Goal: Book appointment/travel/reservation

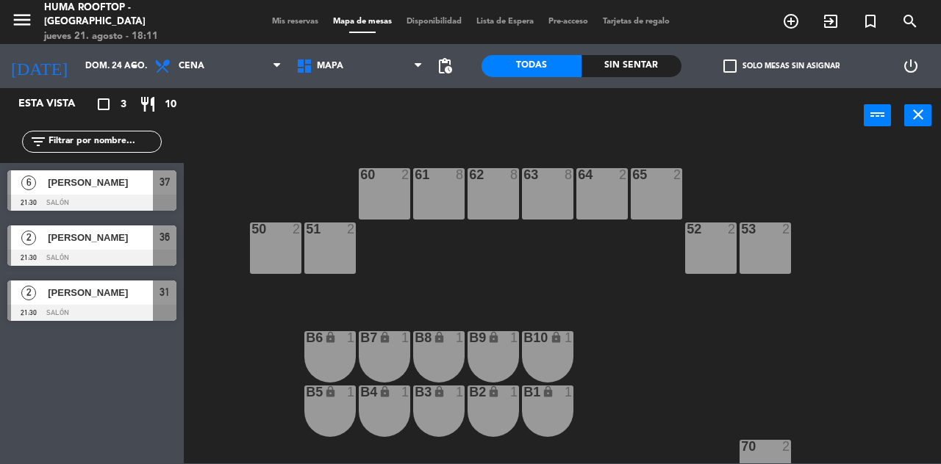
click at [87, 262] on div at bounding box center [91, 258] width 169 height 16
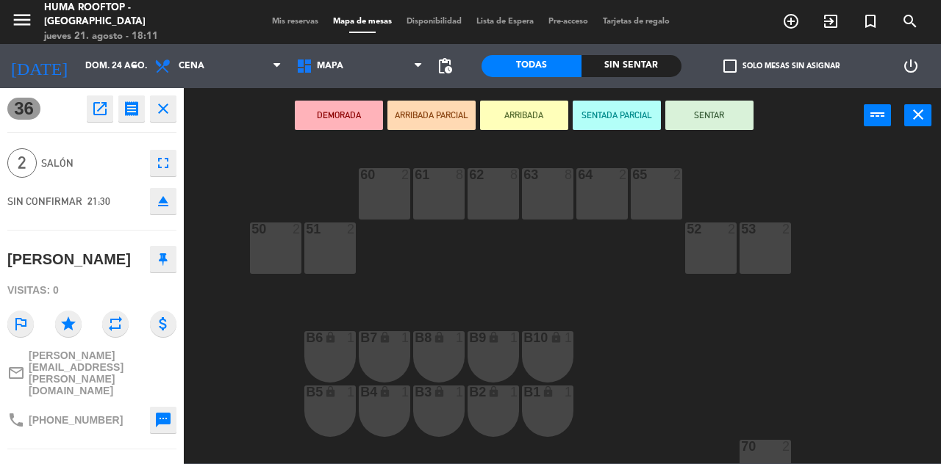
click at [87, 115] on button "open_in_new" at bounding box center [100, 109] width 26 height 26
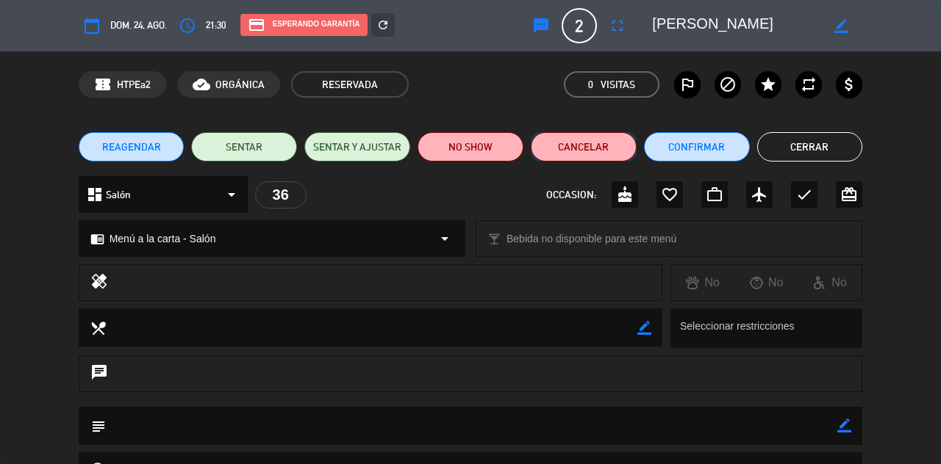
click at [594, 142] on button "Cancelar" at bounding box center [584, 146] width 106 height 29
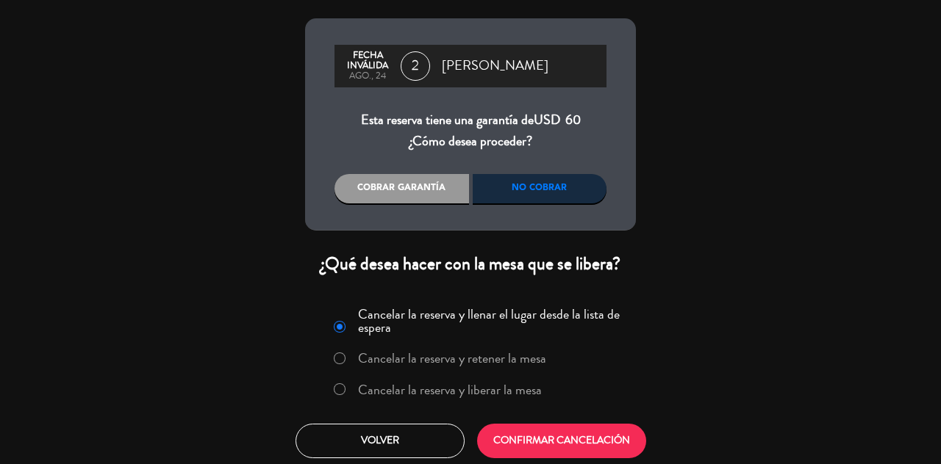
scroll to position [55, 0]
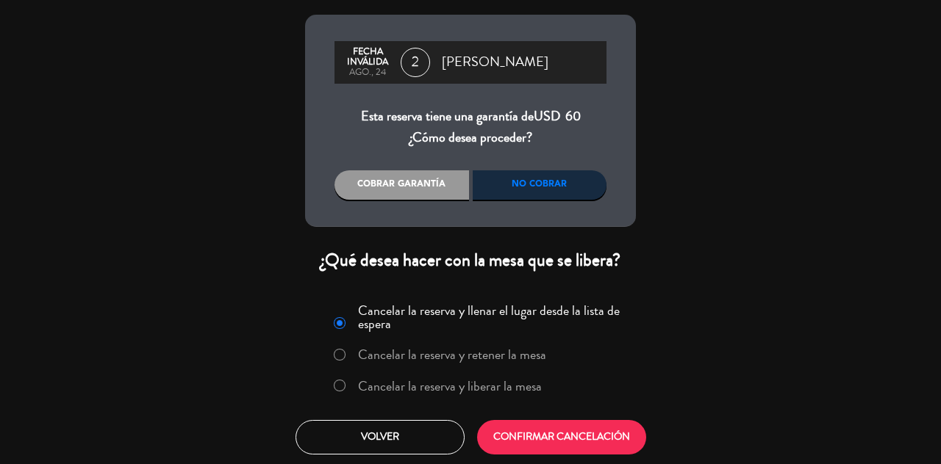
click at [567, 175] on div "No cobrar" at bounding box center [540, 184] width 134 height 29
click at [569, 198] on div "No cobrar" at bounding box center [540, 184] width 134 height 29
click at [532, 438] on button "CONFIRMAR CANCELACIÓN" at bounding box center [561, 437] width 169 height 35
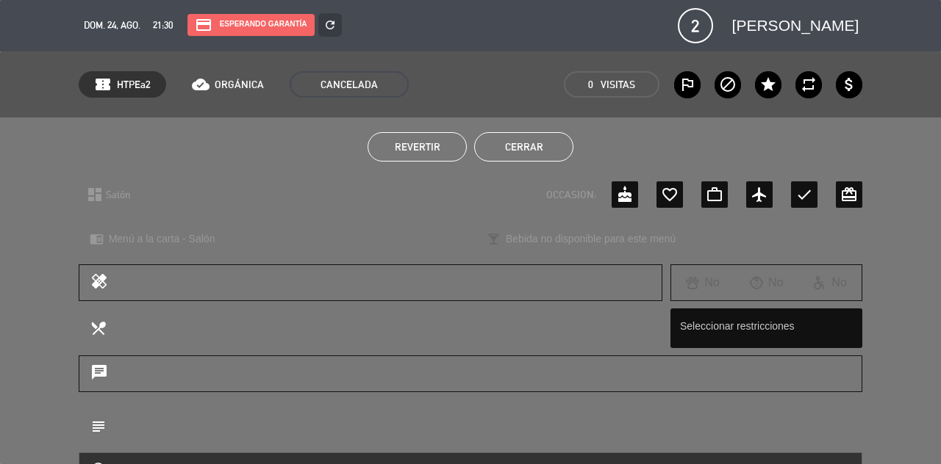
click at [545, 143] on button "Cerrar" at bounding box center [523, 146] width 99 height 29
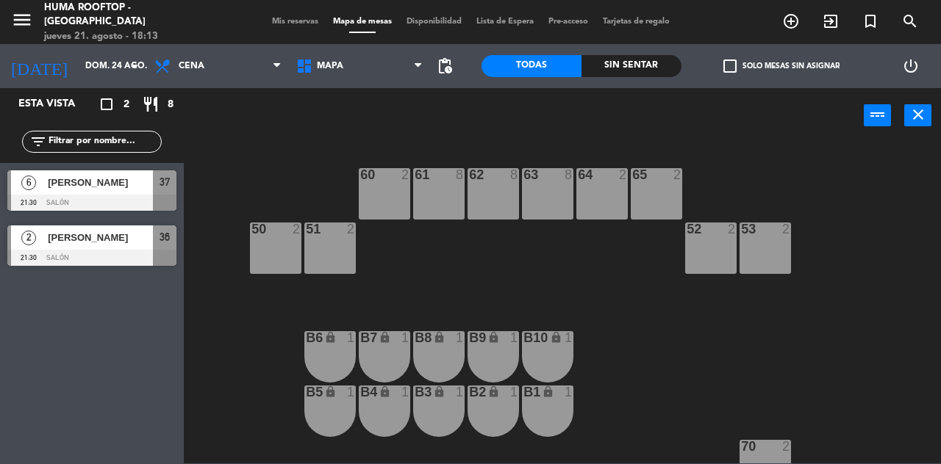
click at [83, 68] on input "dom. 24 ago." at bounding box center [136, 66] width 117 height 25
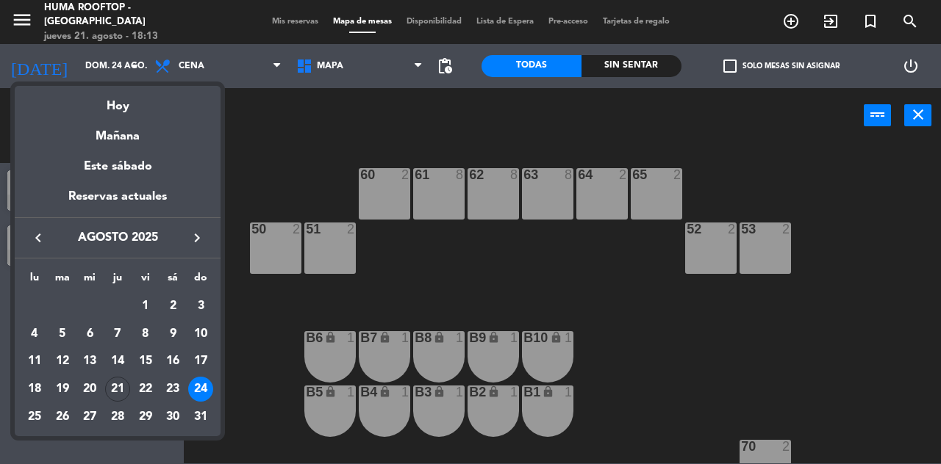
click at [117, 388] on div "21" at bounding box center [117, 389] width 25 height 25
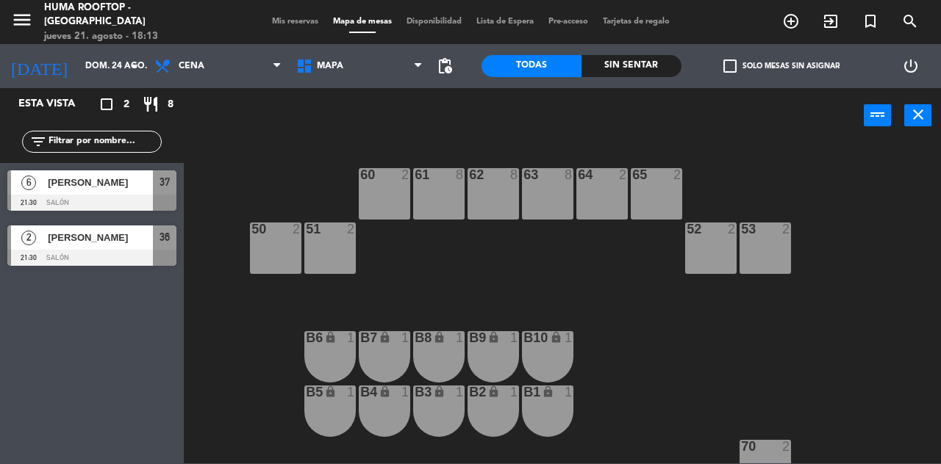
type input "jue. 21 ago."
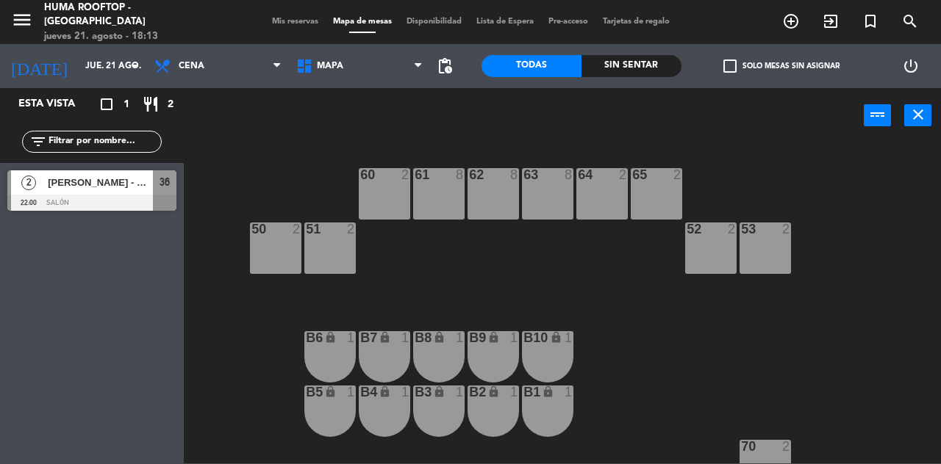
click at [773, 29] on span "add_circle_outline" at bounding box center [791, 21] width 40 height 25
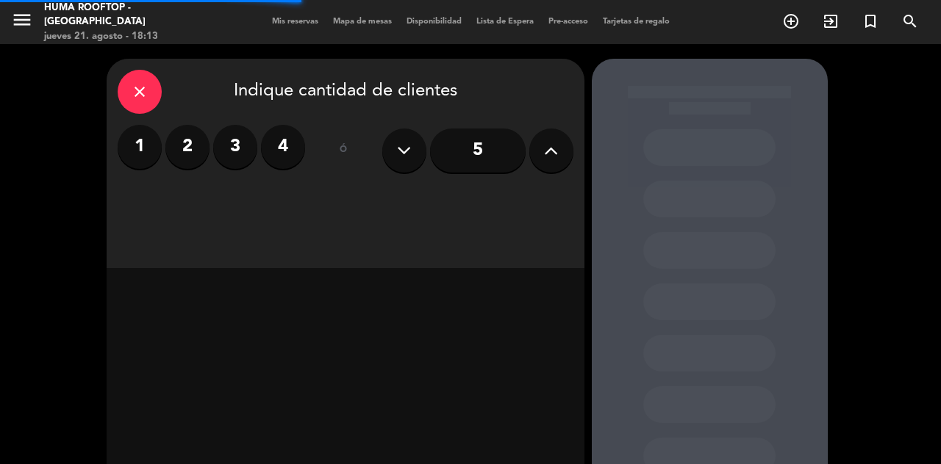
click at [462, 161] on input "5" at bounding box center [478, 151] width 96 height 44
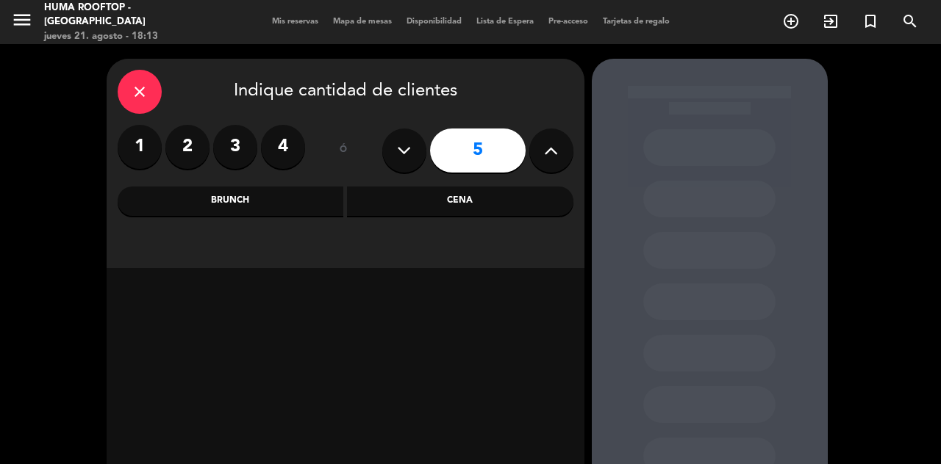
click at [509, 191] on div "Cena" at bounding box center [460, 201] width 226 height 29
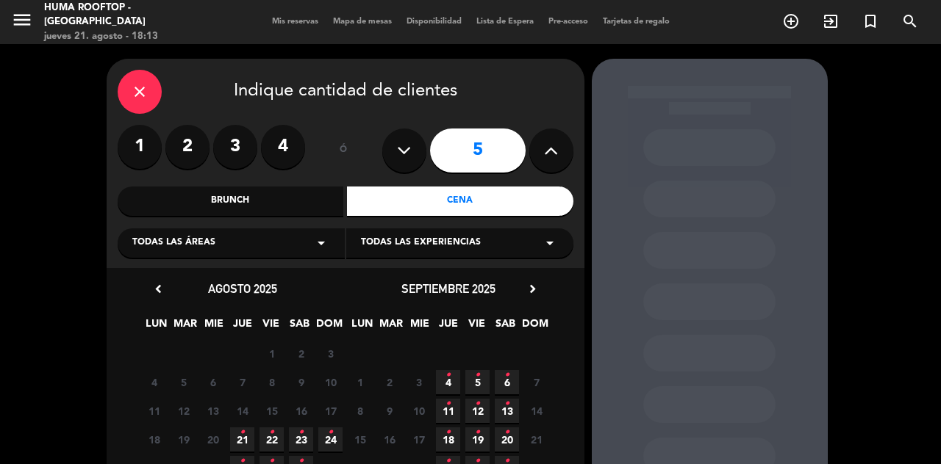
click at [250, 432] on span "21 •" at bounding box center [242, 440] width 24 height 24
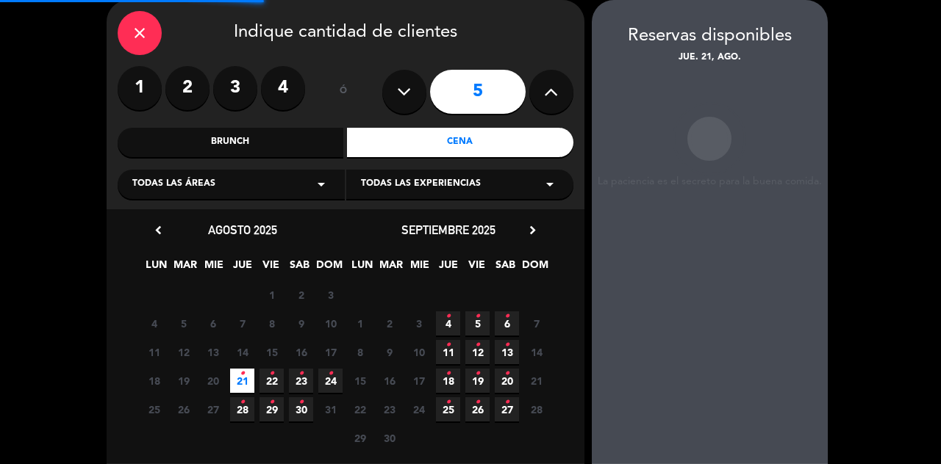
scroll to position [65, 0]
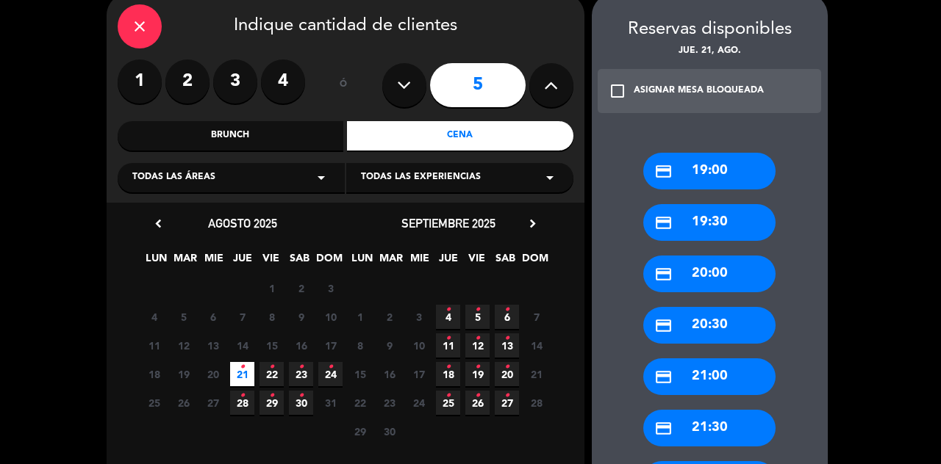
click at [716, 179] on div "credit_card 19:00" at bounding box center [709, 171] width 132 height 37
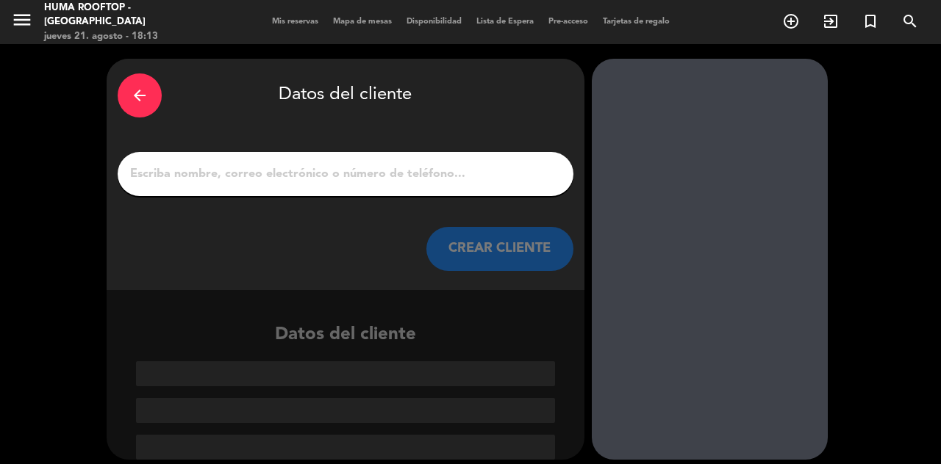
click at [495, 202] on div "arrow_back Datos del cliente CREAR CLIENTE" at bounding box center [346, 174] width 478 height 231
click at [385, 174] on input "1" at bounding box center [346, 174] width 434 height 21
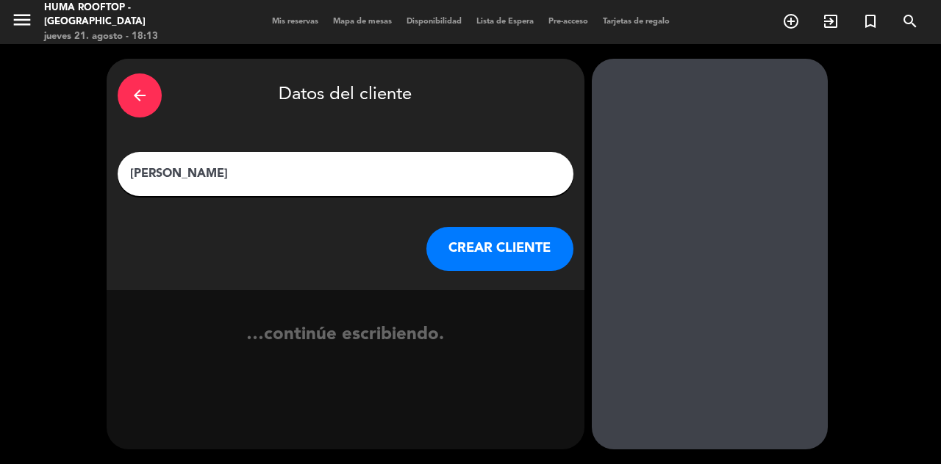
type input "[PERSON_NAME]"
click at [344, 129] on div "arrow_back Datos del cliente [PERSON_NAME] [PERSON_NAME] CLIENTE" at bounding box center [346, 174] width 478 height 231
click at [515, 245] on button "CREAR CLIENTE" at bounding box center [499, 249] width 147 height 44
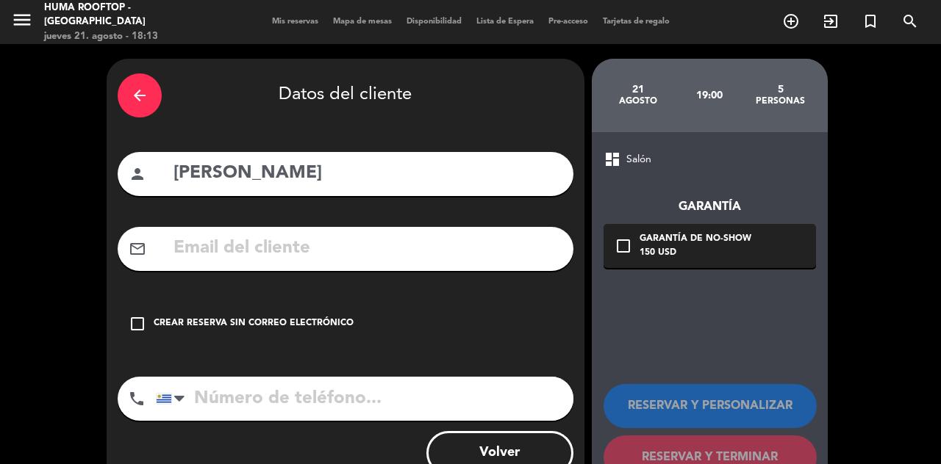
click at [304, 304] on div "check_box_outline_blank Crear reserva sin correo electrónico" at bounding box center [346, 324] width 456 height 44
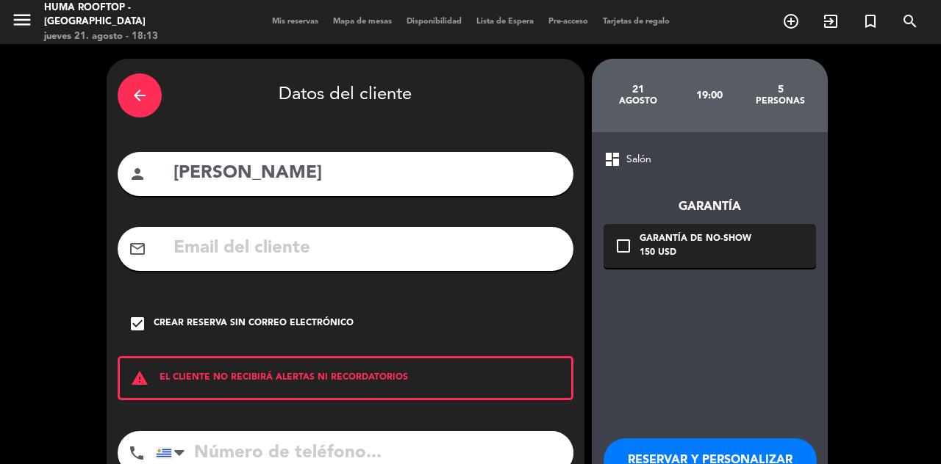
scroll to position [32, 0]
